Goal: Information Seeking & Learning: Learn about a topic

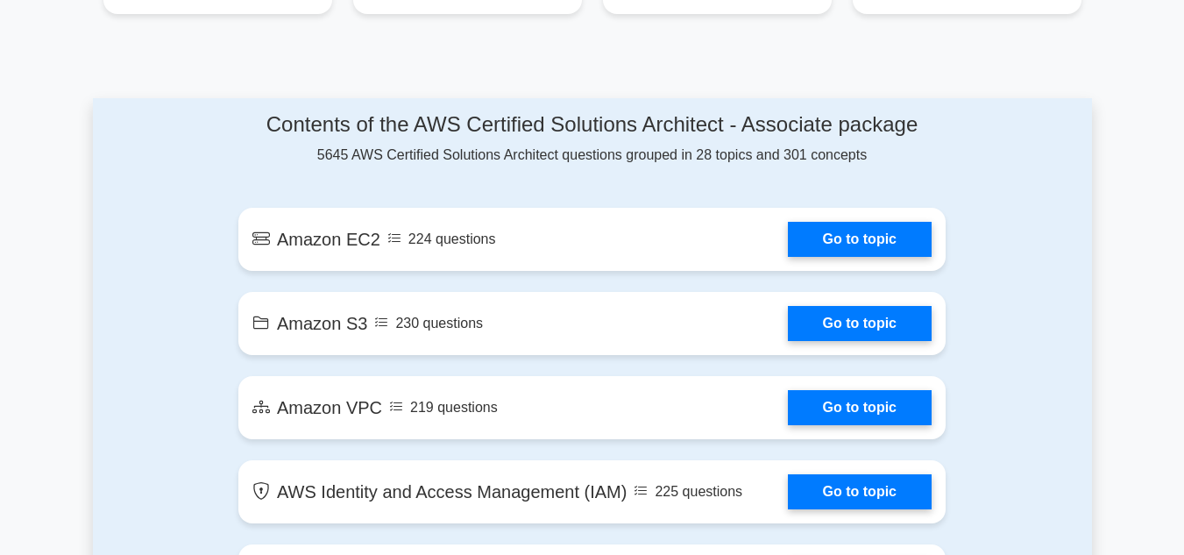
scroll to position [893, 0]
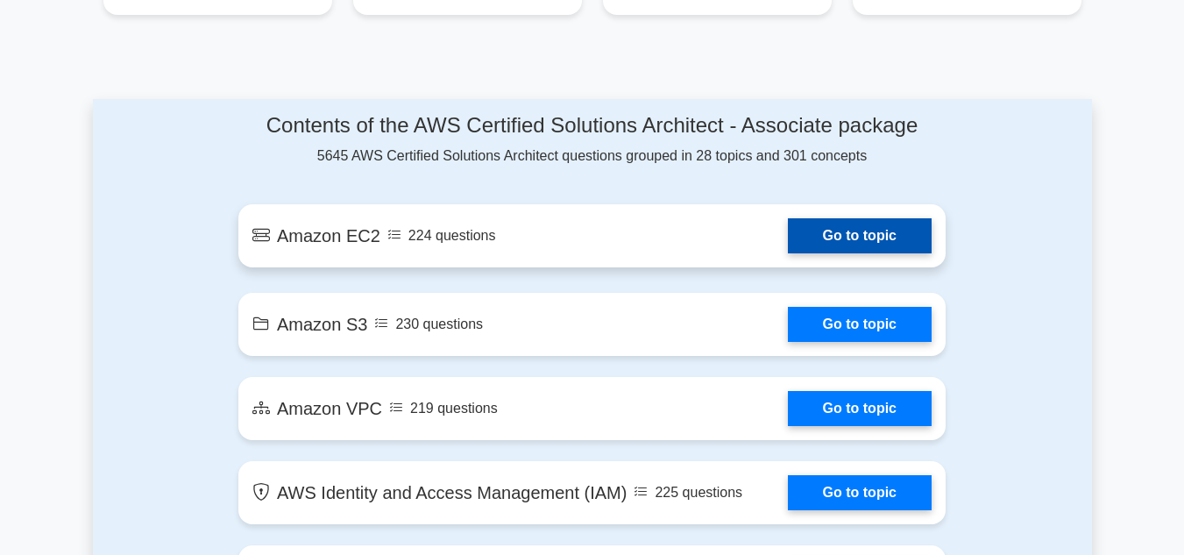
click at [851, 237] on link "Go to topic" at bounding box center [860, 235] width 144 height 35
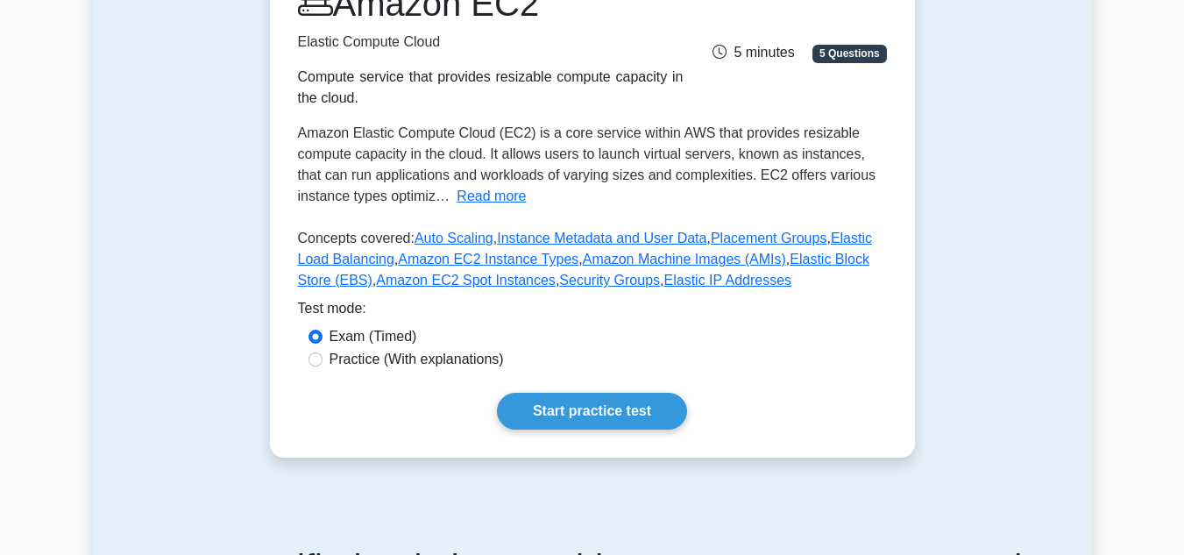
scroll to position [263, 0]
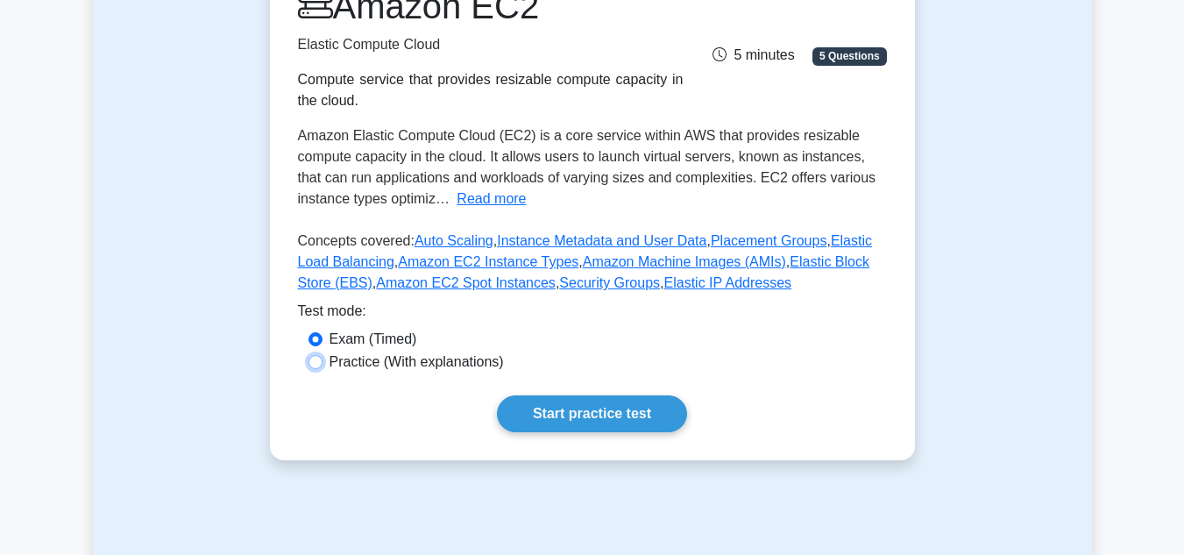
click at [314, 364] on input "Practice (With explanations)" at bounding box center [316, 362] width 14 height 14
radio input "true"
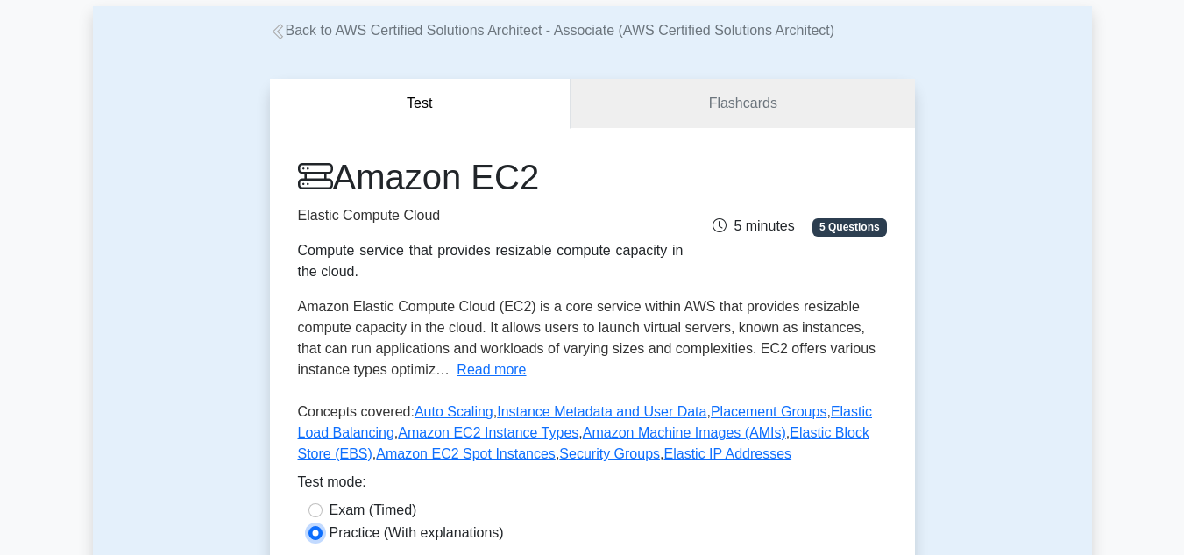
scroll to position [91, 0]
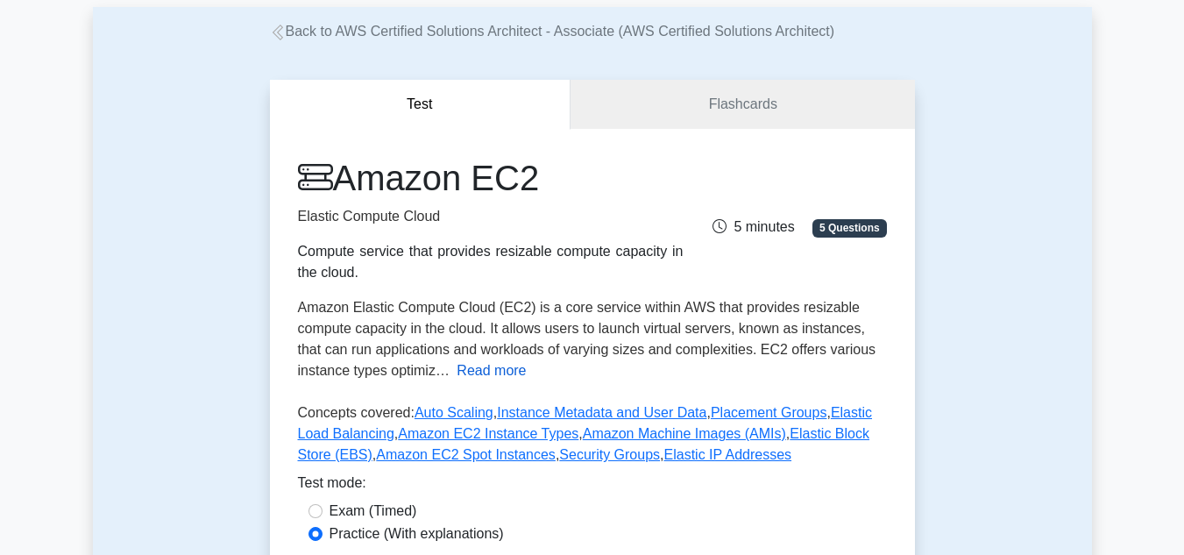
click at [495, 376] on button "Read more" at bounding box center [491, 370] width 69 height 21
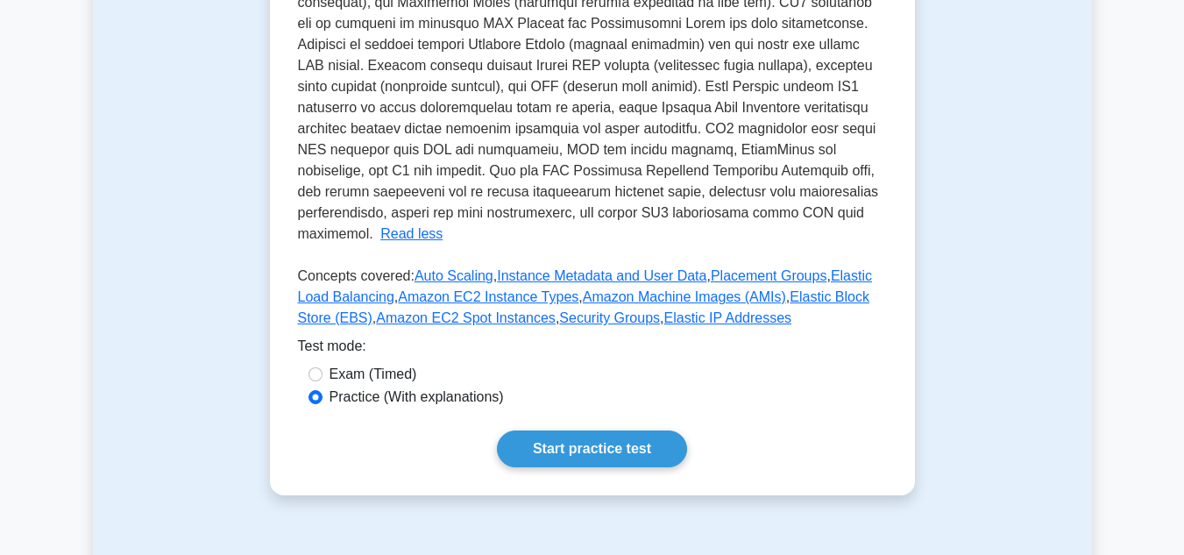
scroll to position [705, 0]
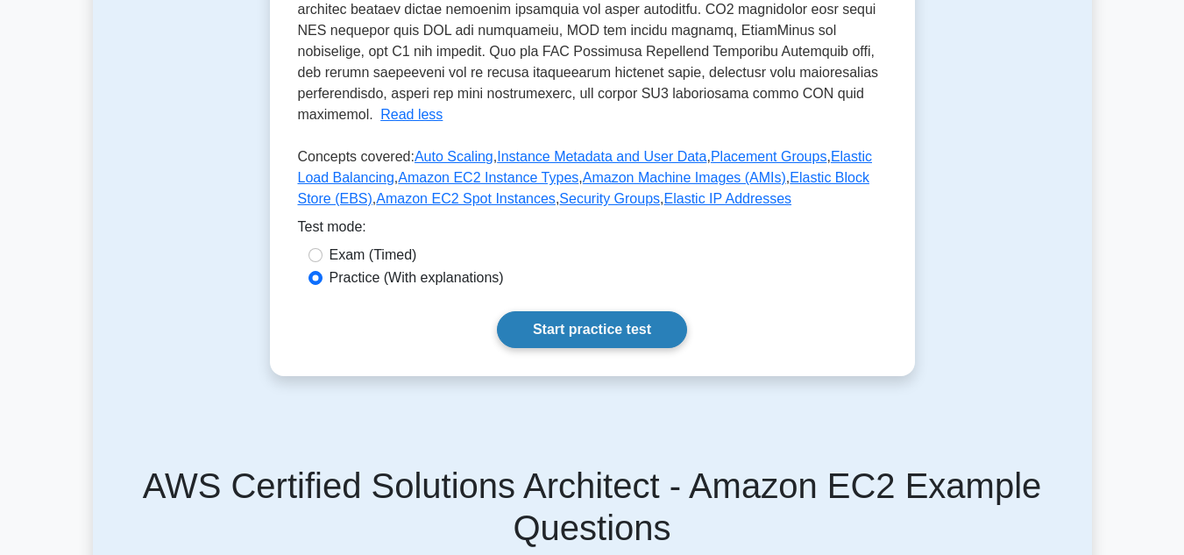
click at [557, 311] on link "Start practice test" at bounding box center [592, 329] width 190 height 37
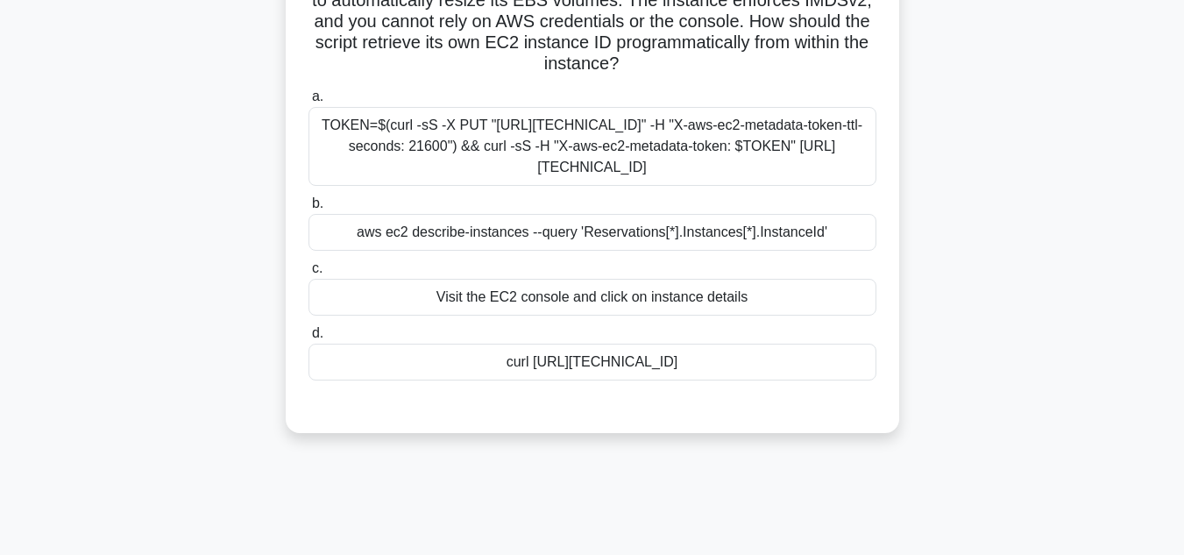
scroll to position [181, 0]
click at [646, 136] on div "TOKEN=$(curl -sS -X PUT "http://169.254.169.254/latest/api/token" -H "X-aws-ec2…" at bounding box center [593, 144] width 568 height 79
click at [309, 101] on input "a. TOKEN=$(curl -sS -X PUT "http://169.254.169.254/latest/api/token" -H "X-aws-…" at bounding box center [309, 94] width 0 height 11
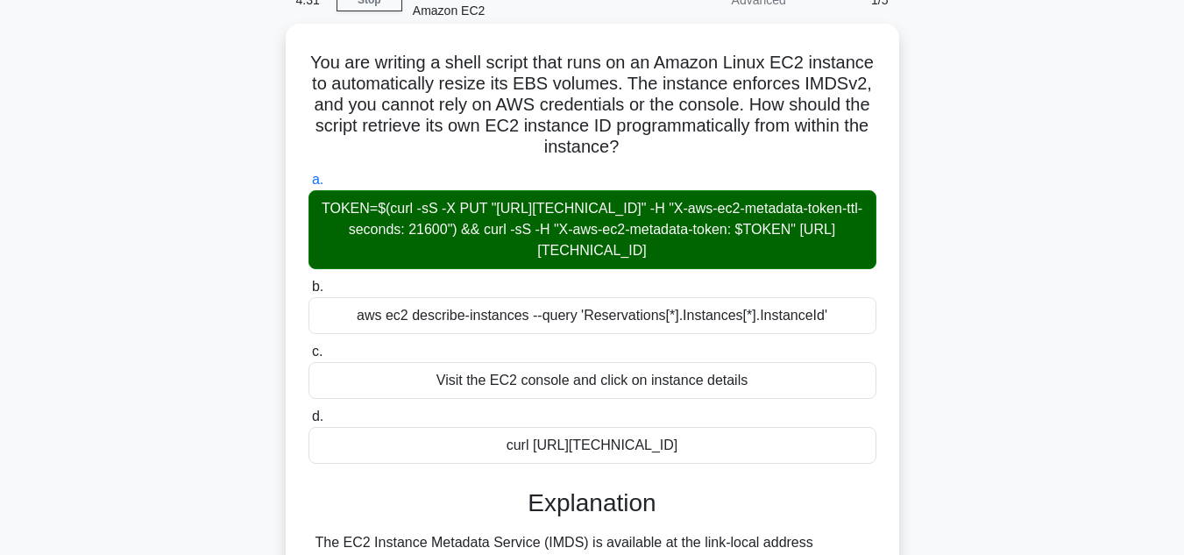
scroll to position [392, 0]
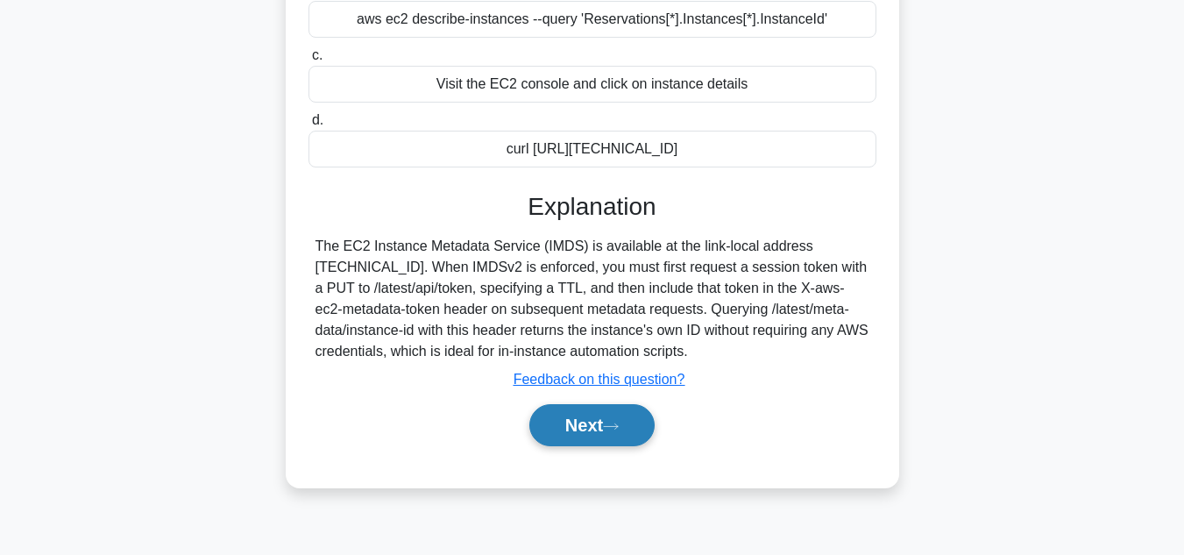
click at [615, 430] on icon at bounding box center [611, 427] width 16 height 10
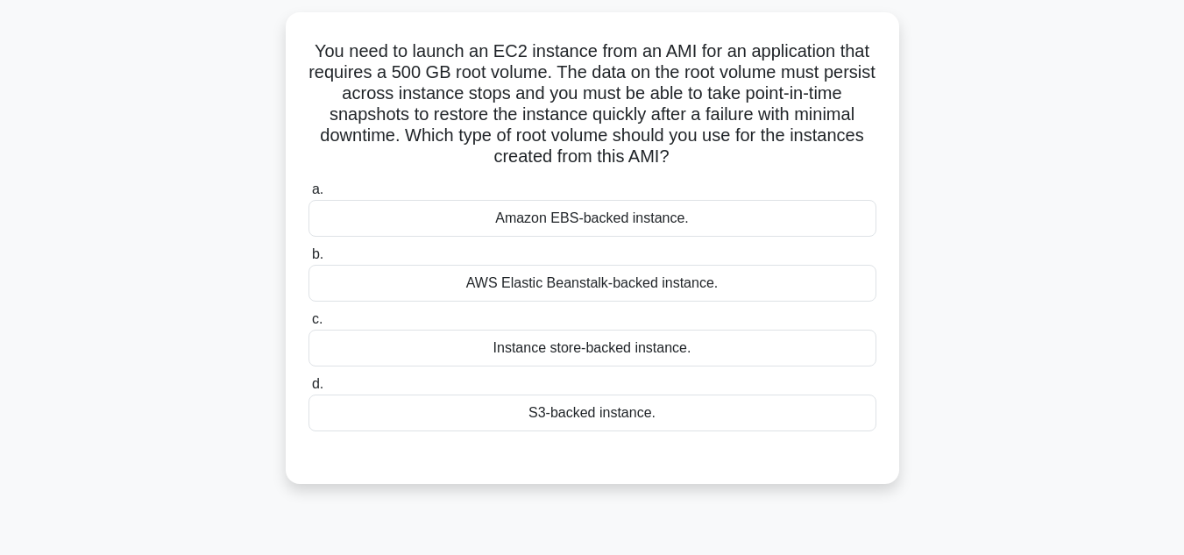
scroll to position [108, 0]
click at [621, 293] on div "AWS Elastic Beanstalk-backed instance." at bounding box center [593, 282] width 568 height 37
click at [309, 259] on input "b. AWS Elastic Beanstalk-backed instance." at bounding box center [309, 253] width 0 height 11
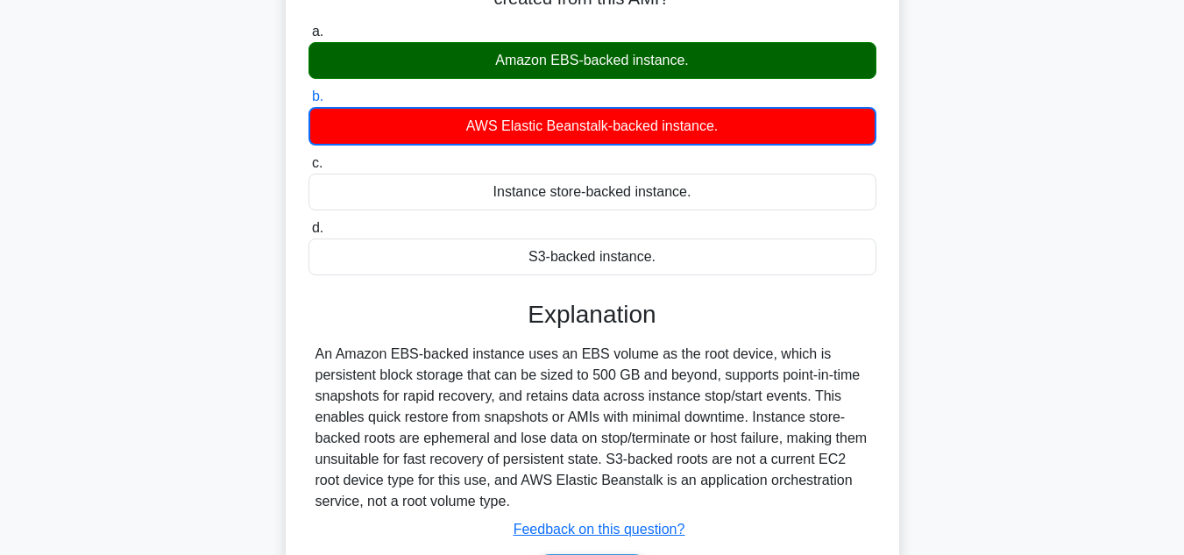
scroll to position [392, 0]
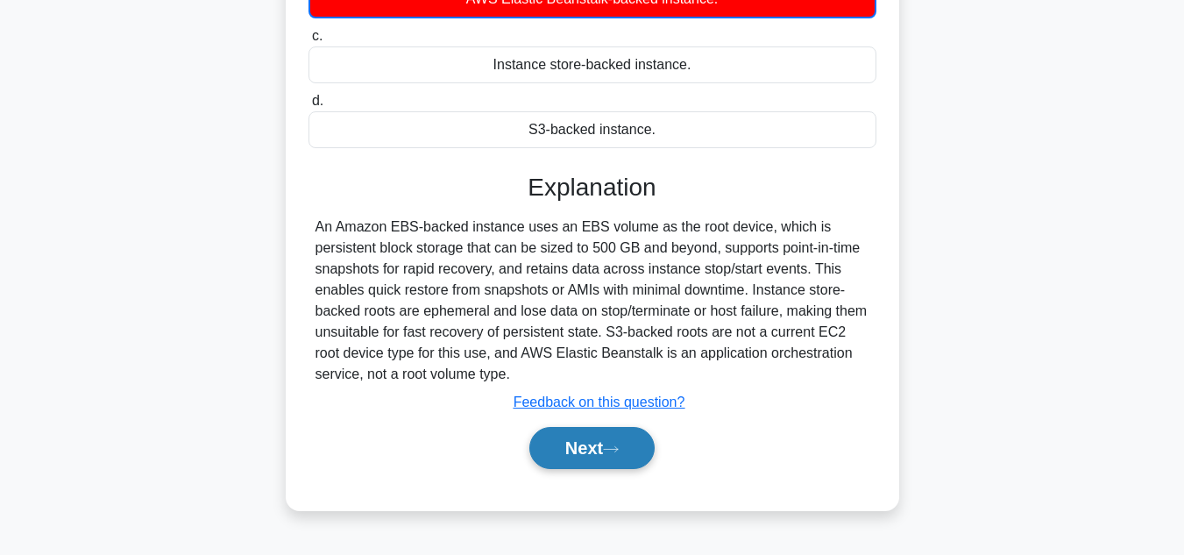
click at [579, 446] on button "Next" at bounding box center [591, 448] width 125 height 42
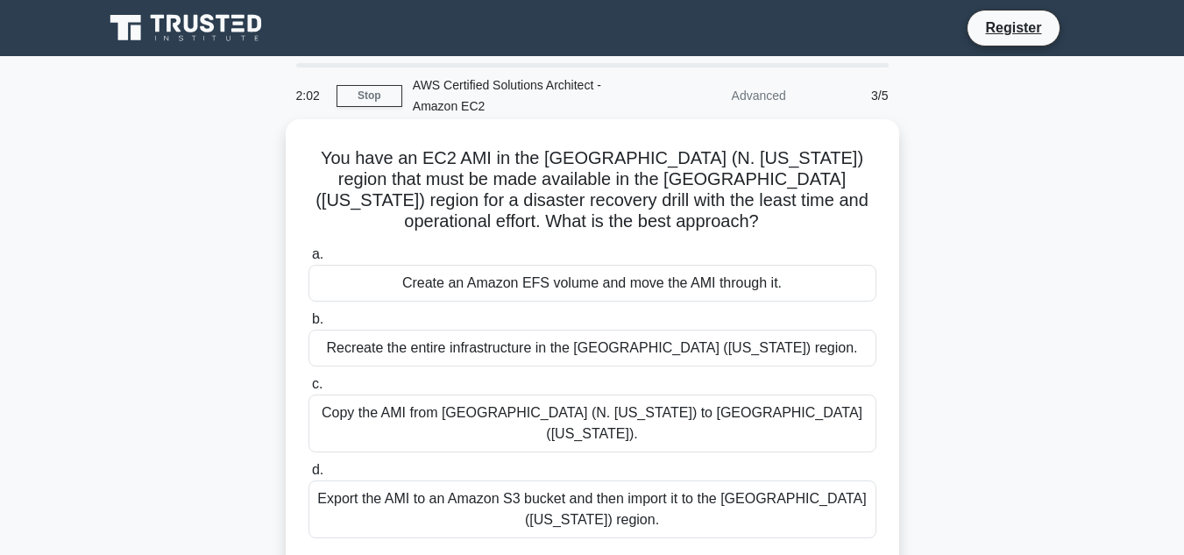
scroll to position [53, 0]
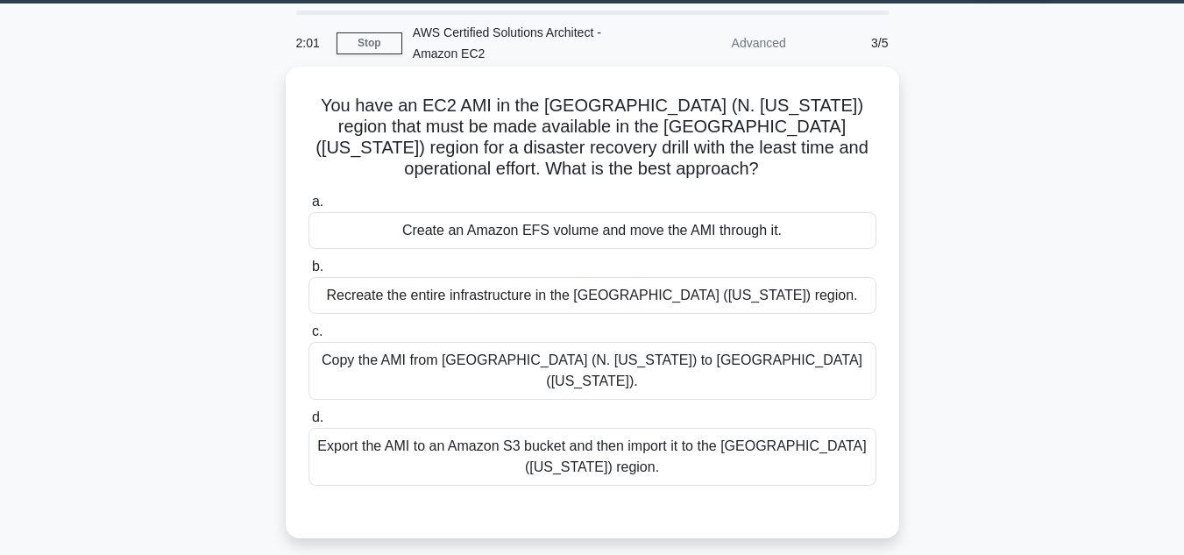
click at [482, 232] on div "Create an Amazon EFS volume and move the AMI through it." at bounding box center [593, 230] width 568 height 37
click at [309, 208] on input "a. Create an Amazon EFS volume and move the AMI through it." at bounding box center [309, 201] width 0 height 11
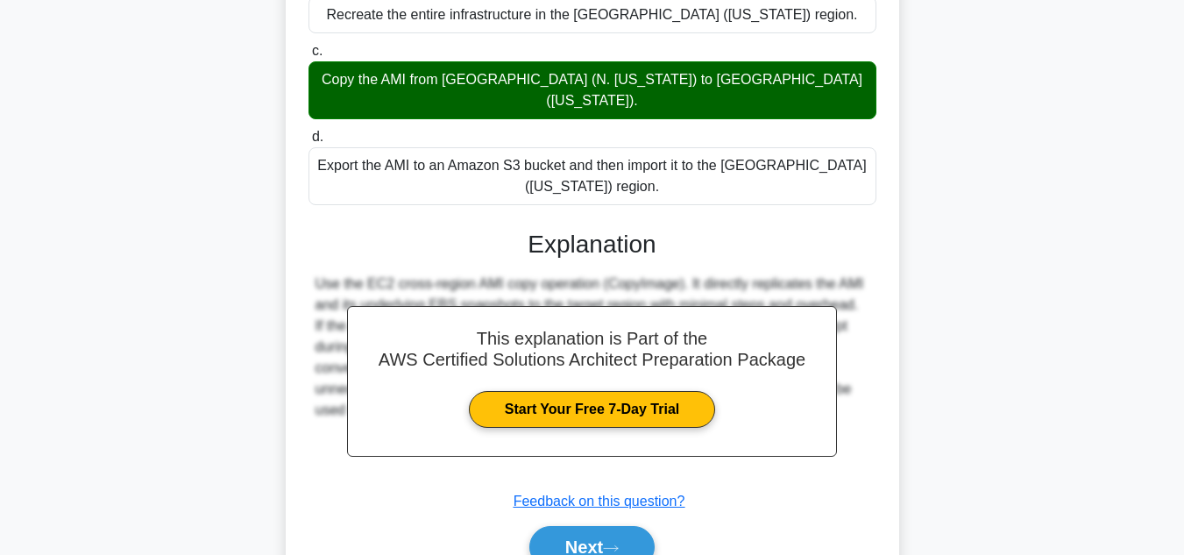
scroll to position [402, 0]
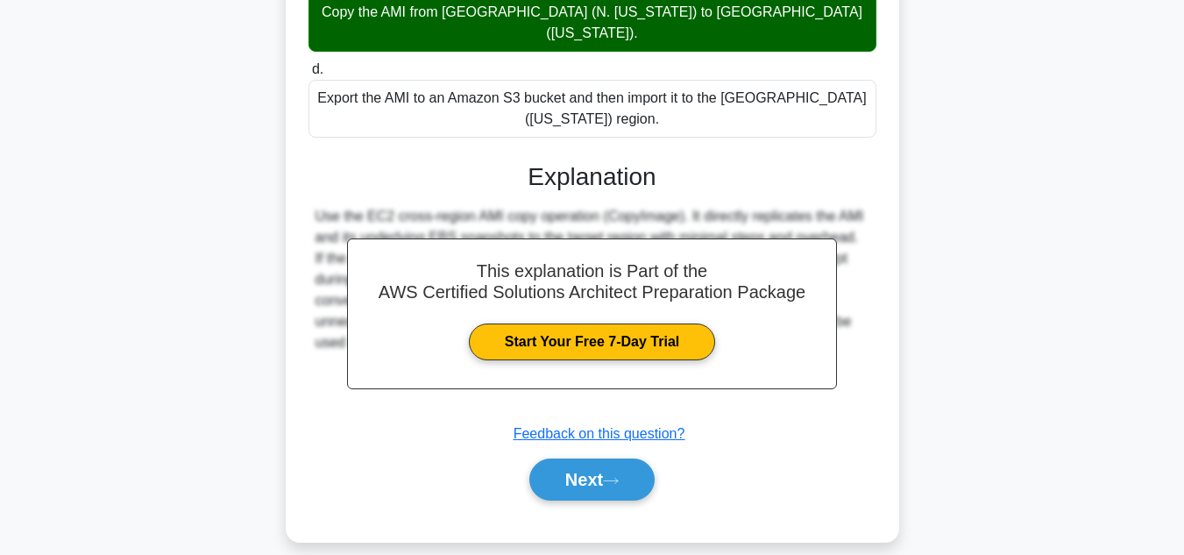
click at [747, 467] on div "Next" at bounding box center [592, 479] width 575 height 42
